Goal: Task Accomplishment & Management: Use online tool/utility

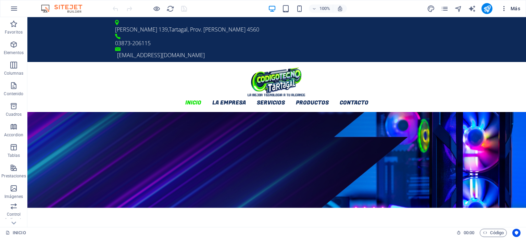
click at [502, 12] on button "Más" at bounding box center [510, 8] width 25 height 11
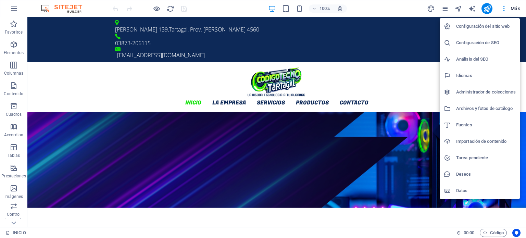
click at [444, 8] on div at bounding box center [263, 119] width 526 height 238
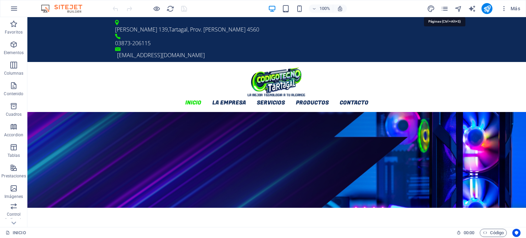
click at [444, 8] on icon "pages" at bounding box center [445, 9] width 8 height 8
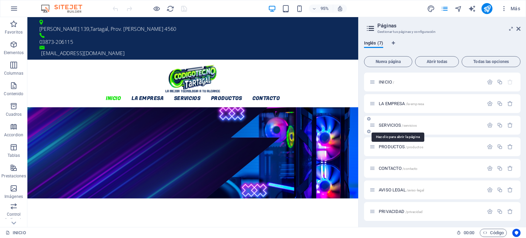
click at [391, 123] on span "SERVICIOS /servicios" at bounding box center [398, 125] width 38 height 5
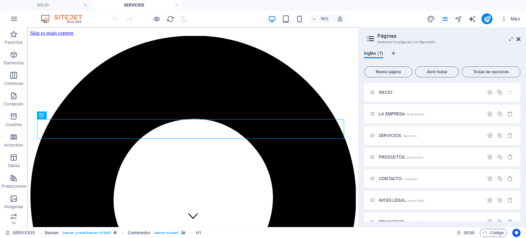
click at [519, 38] on icon at bounding box center [519, 38] width 4 height 5
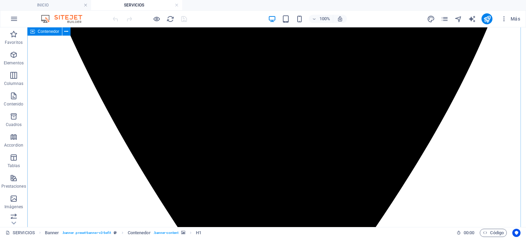
scroll to position [411, 0]
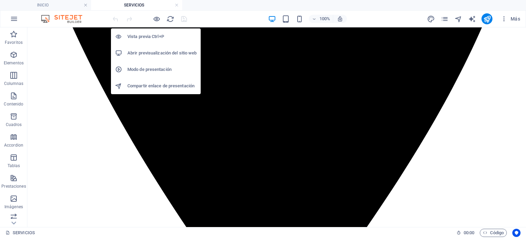
click at [151, 52] on h6 "Abrir previsualización del sitio web" at bounding box center [161, 53] width 69 height 8
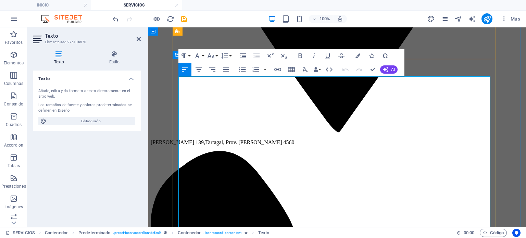
scroll to position [480, 0]
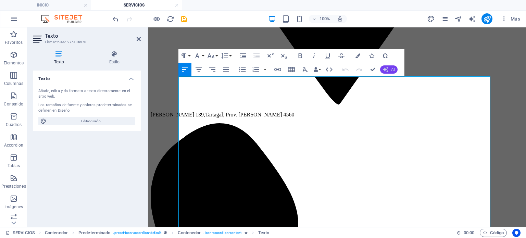
click at [390, 71] on button "AI" at bounding box center [388, 69] width 17 height 8
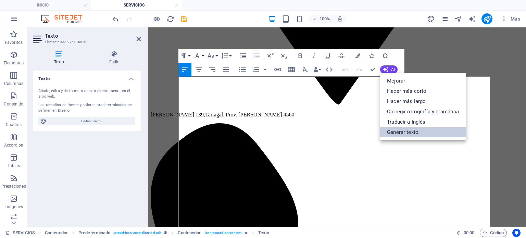
click at [410, 130] on link "Generar texto" at bounding box center [423, 132] width 86 height 10
select select "English"
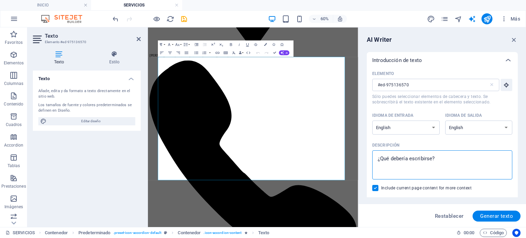
drag, startPoint x: 601, startPoint y: 189, endPoint x: 480, endPoint y: 251, distance: 135.9
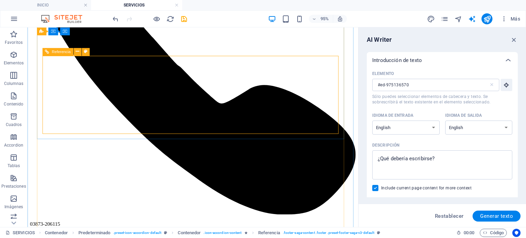
scroll to position [670, 0]
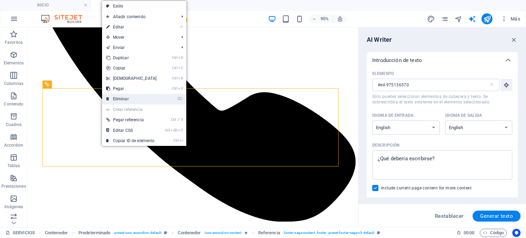
click at [118, 98] on link "⌦ Eliminar" at bounding box center [131, 99] width 59 height 10
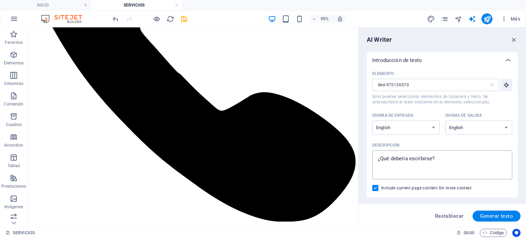
type textarea "x"
click at [436, 164] on textarea "Descripción x ​" at bounding box center [442, 165] width 133 height 22
drag, startPoint x: 471, startPoint y: 183, endPoint x: 372, endPoint y: 162, distance: 101.2
paste textarea "RECUPERACIÓN DE DATOS (BACKUP)"
type textarea "RECUPERACIÓN DE DATOS (BACKUP)"
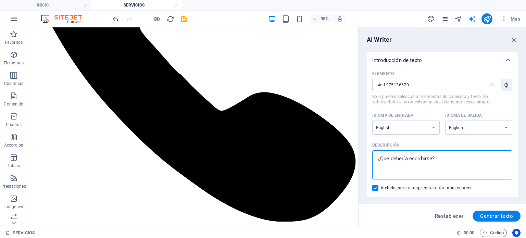
type textarea "x"
type textarea "RECUPERACIÓN DE DATOS (BACKUP)"
click at [487, 213] on span "Generar texto" at bounding box center [496, 215] width 33 height 5
type textarea "x"
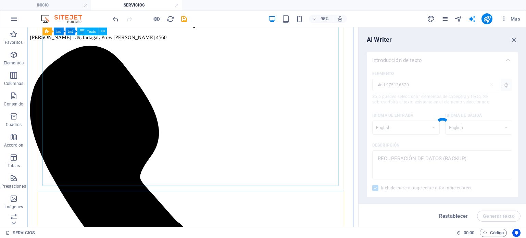
scroll to position [465, 0]
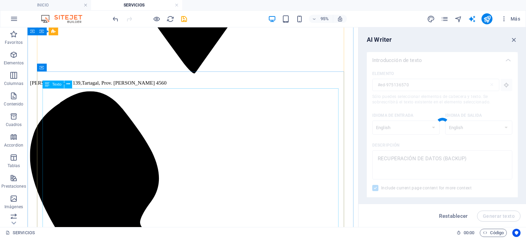
type textarea "x"
type textarea "At [GEOGRAPHIC_DATA], we understand the importance of securing your data, which…"
type textarea "x"
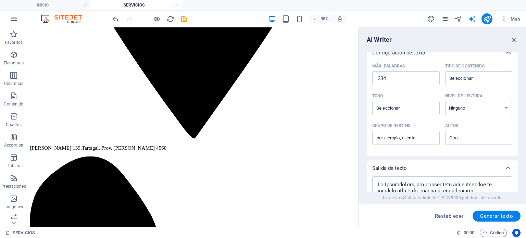
scroll to position [161, 0]
click at [482, 109] on select "Ninguno Académico Adulto Adolescente Infantil" at bounding box center [478, 109] width 67 height 14
click at [471, 76] on input "Tipo de contenido ​" at bounding box center [473, 79] width 52 height 10
click at [495, 59] on div "Configuración de texto" at bounding box center [442, 53] width 151 height 16
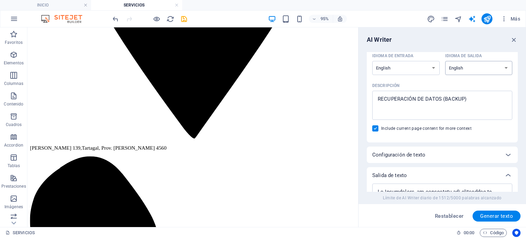
scroll to position [32, 0]
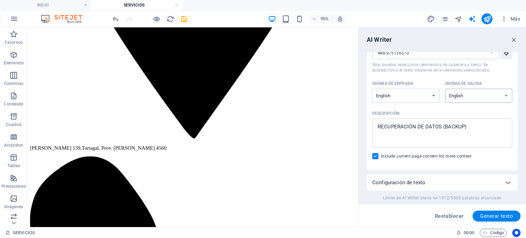
click at [485, 95] on select "Albanian Arabic Armenian Awadhi Azerbaijani Bashkir Basque Belarusian Bengali B…" at bounding box center [478, 96] width 67 height 14
select select "Spanish"
click at [445, 89] on select "Albanian Arabic Armenian Awadhi Azerbaijani Bashkir Basque Belarusian Bengali B…" at bounding box center [478, 96] width 67 height 14
click at [493, 215] on span "Generar texto" at bounding box center [496, 215] width 33 height 5
type textarea "x"
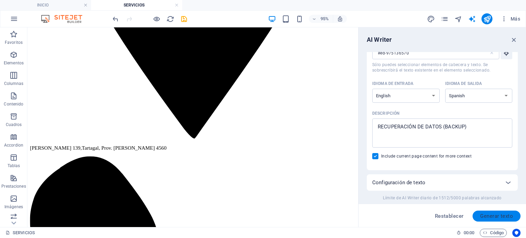
type textarea "x"
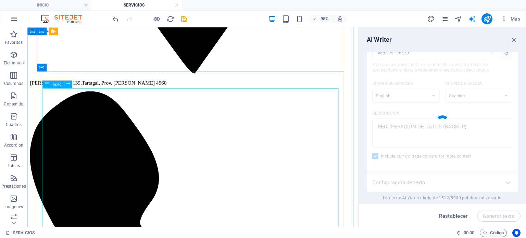
scroll to position [465, 0]
type textarea "x"
type textarea "Lo ipsumdo si ametc adipi eli seddoeiusmo, temp in Utlaboreetd, magnaal enimadm…"
type textarea "x"
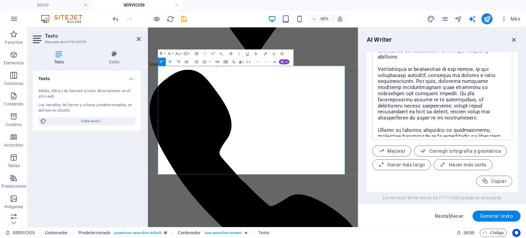
click at [515, 41] on icon "button" at bounding box center [515, 40] width 8 height 8
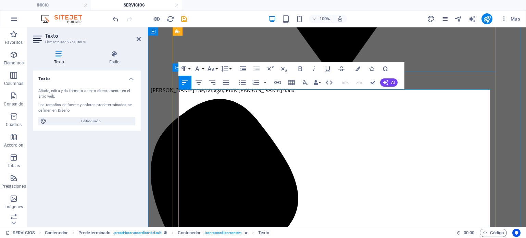
scroll to position [533, 0]
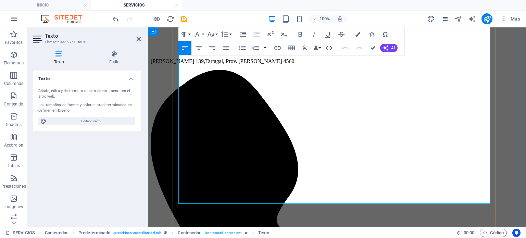
drag, startPoint x: 180, startPoint y: 97, endPoint x: 448, endPoint y: 198, distance: 286.6
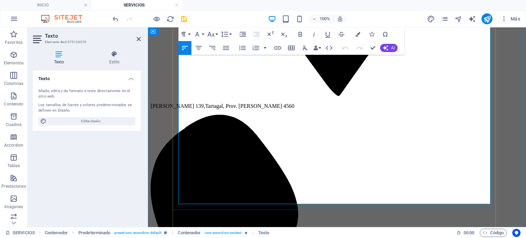
scroll to position [465, 0]
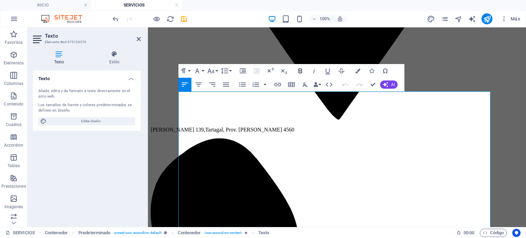
click at [302, 69] on icon "button" at bounding box center [300, 71] width 8 height 8
drag, startPoint x: 358, startPoint y: 69, endPoint x: 210, endPoint y: 42, distance: 150.5
click at [358, 69] on icon "button" at bounding box center [358, 71] width 5 height 5
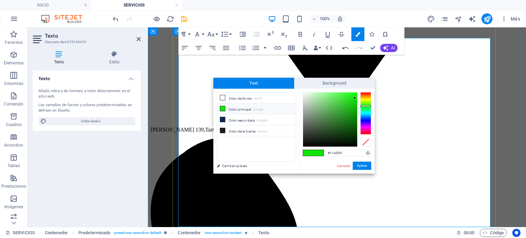
scroll to position [518, 0]
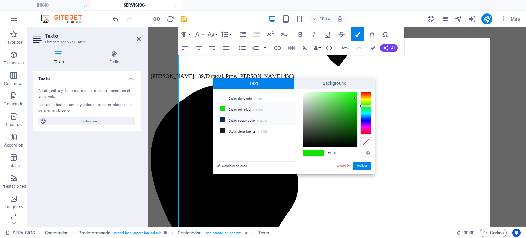
click at [244, 116] on li "Color secundario #0d2958" at bounding box center [256, 119] width 79 height 11
type input "#0d2958"
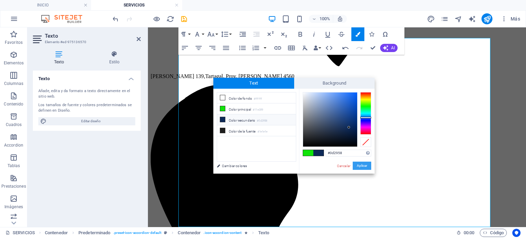
drag, startPoint x: 209, startPoint y: 141, endPoint x: 358, endPoint y: 167, distance: 152.0
click at [358, 167] on button "Aplicar" at bounding box center [362, 166] width 19 height 8
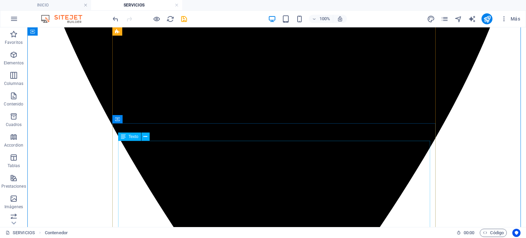
scroll to position [381, 0]
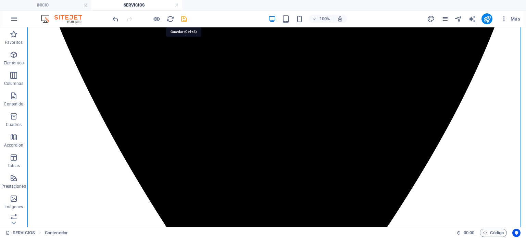
click at [185, 18] on icon "save" at bounding box center [184, 19] width 8 height 8
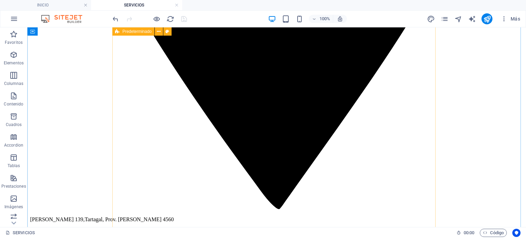
scroll to position [621, 0]
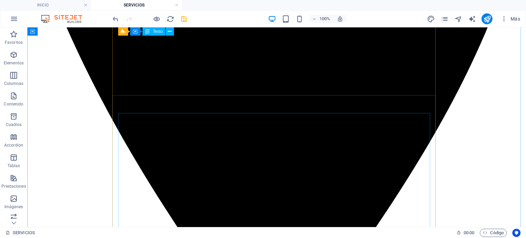
scroll to position [381, 0]
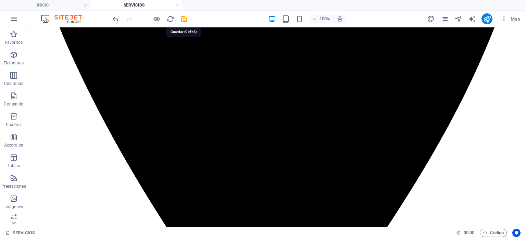
click at [184, 19] on icon "save" at bounding box center [184, 19] width 8 height 8
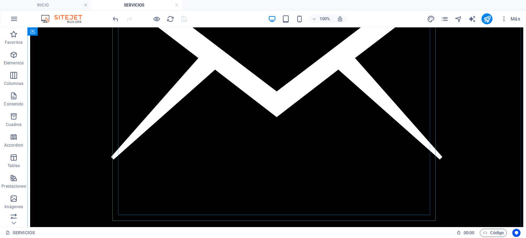
scroll to position [1413, 0]
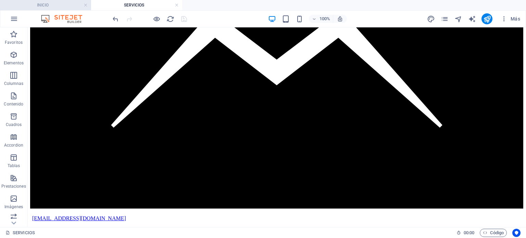
click at [50, 5] on h4 "INICIO" at bounding box center [45, 5] width 91 height 8
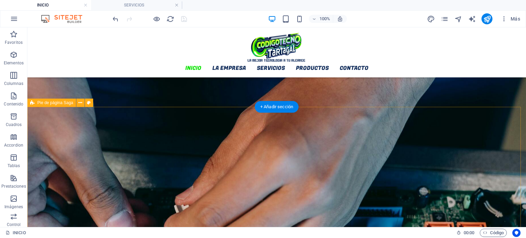
scroll to position [1017, 0]
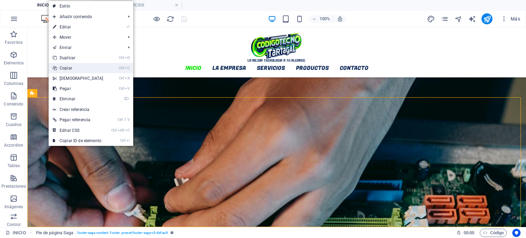
click at [70, 71] on link "Ctrl C Copiar" at bounding box center [78, 68] width 59 height 10
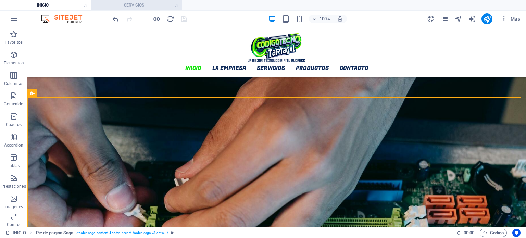
click at [137, 5] on h4 "SERVICIOS" at bounding box center [136, 5] width 91 height 8
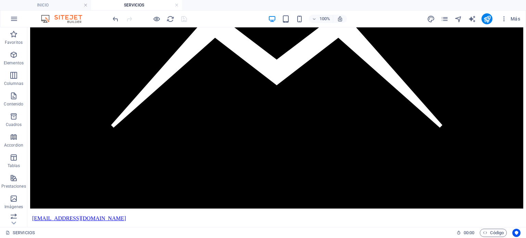
drag, startPoint x: 136, startPoint y: 256, endPoint x: 100, endPoint y: 223, distance: 48.5
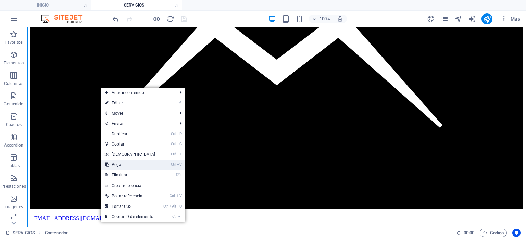
click at [132, 163] on link "Ctrl V Pegar" at bounding box center [130, 165] width 59 height 10
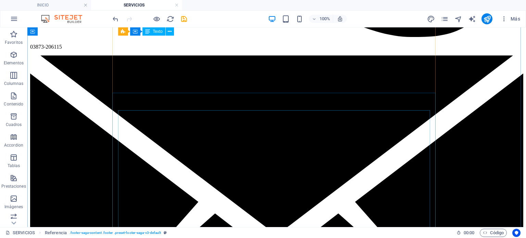
scroll to position [1234, 0]
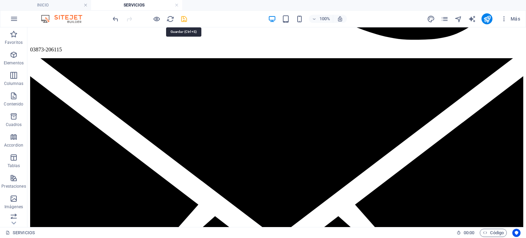
click at [184, 20] on icon "save" at bounding box center [184, 19] width 8 height 8
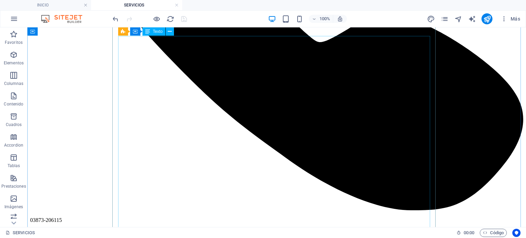
scroll to position [1063, 0]
